Goal: Task Accomplishment & Management: Use online tool/utility

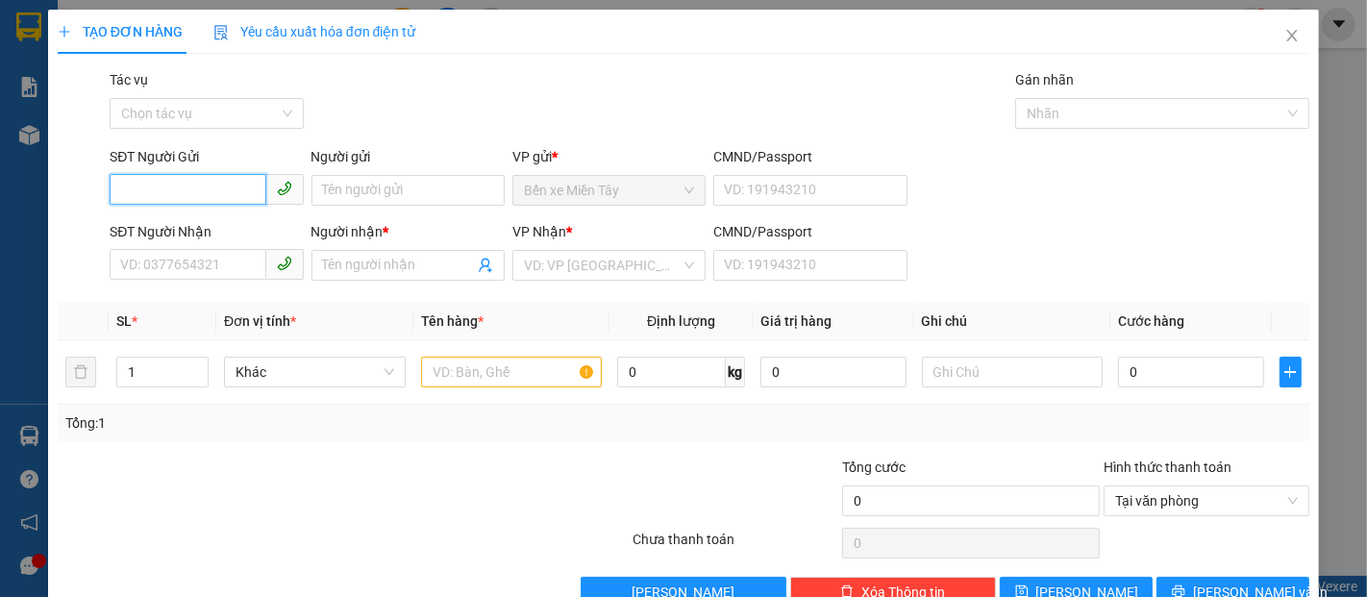
click at [168, 195] on input "SĐT Người Gửi" at bounding box center [188, 189] width 156 height 31
click at [177, 218] on div "0906231241 - A TRUNG" at bounding box center [204, 228] width 168 height 21
type input "0906231241"
type input "A TRUNG"
type input "0968627801"
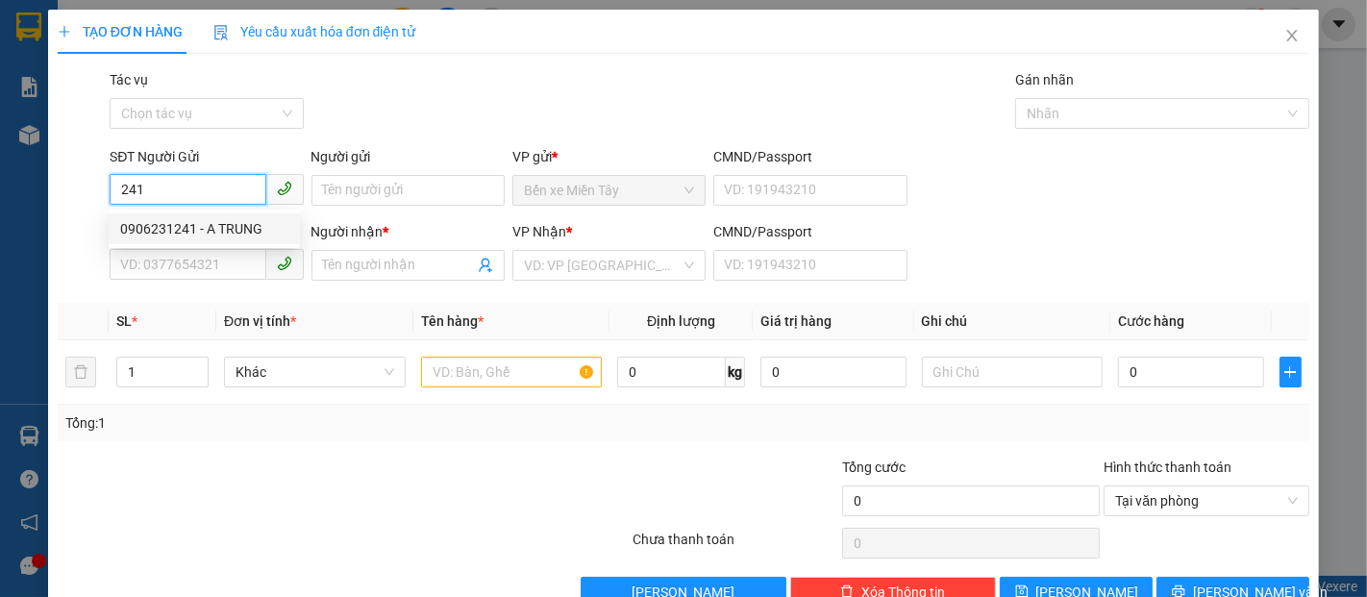
type input "TOÀN"
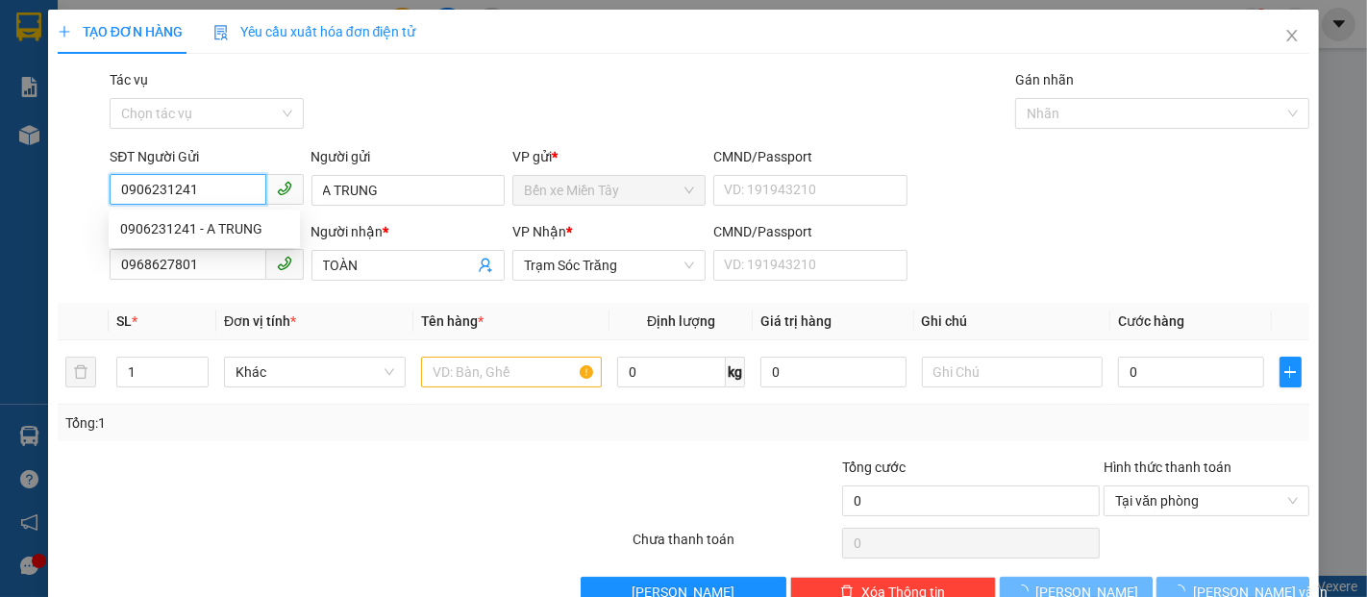
type input "100.000"
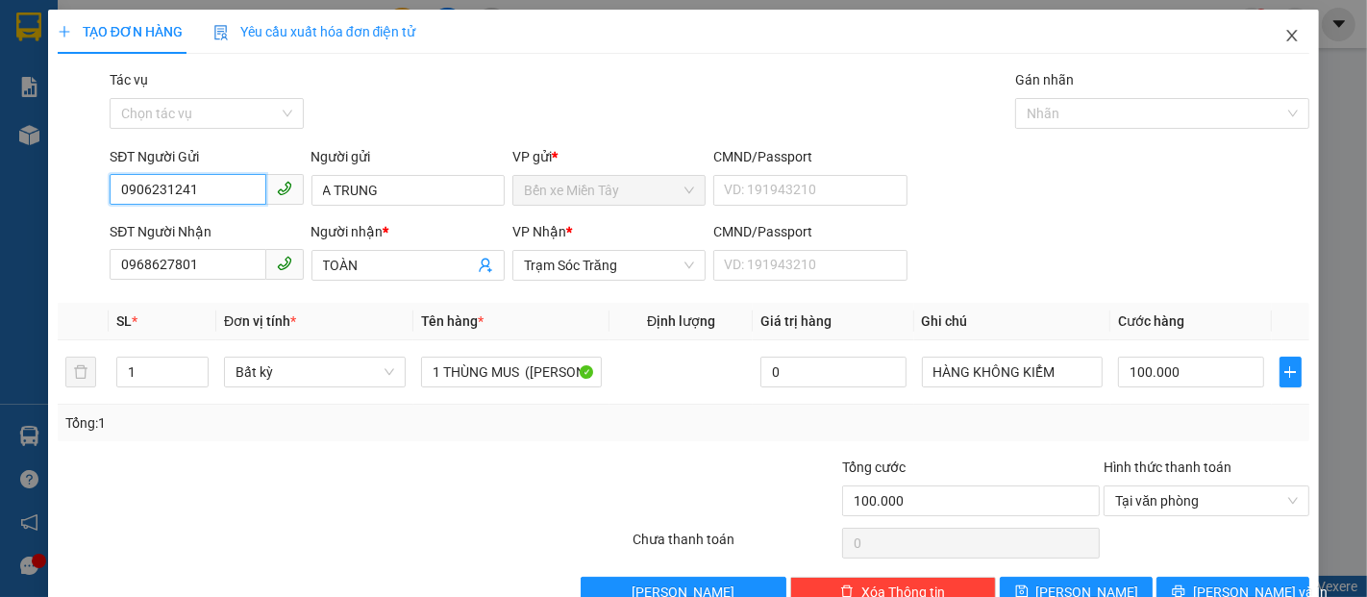
type input "0906231241"
click at [1284, 38] on icon "close" at bounding box center [1291, 35] width 15 height 15
